Goal: Task Accomplishment & Management: Manage account settings

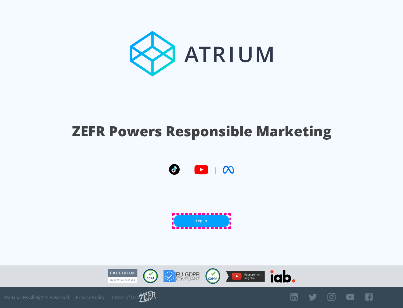
click at [202, 221] on link "Log In" at bounding box center [202, 221] width 56 height 13
